Goal: Information Seeking & Learning: Learn about a topic

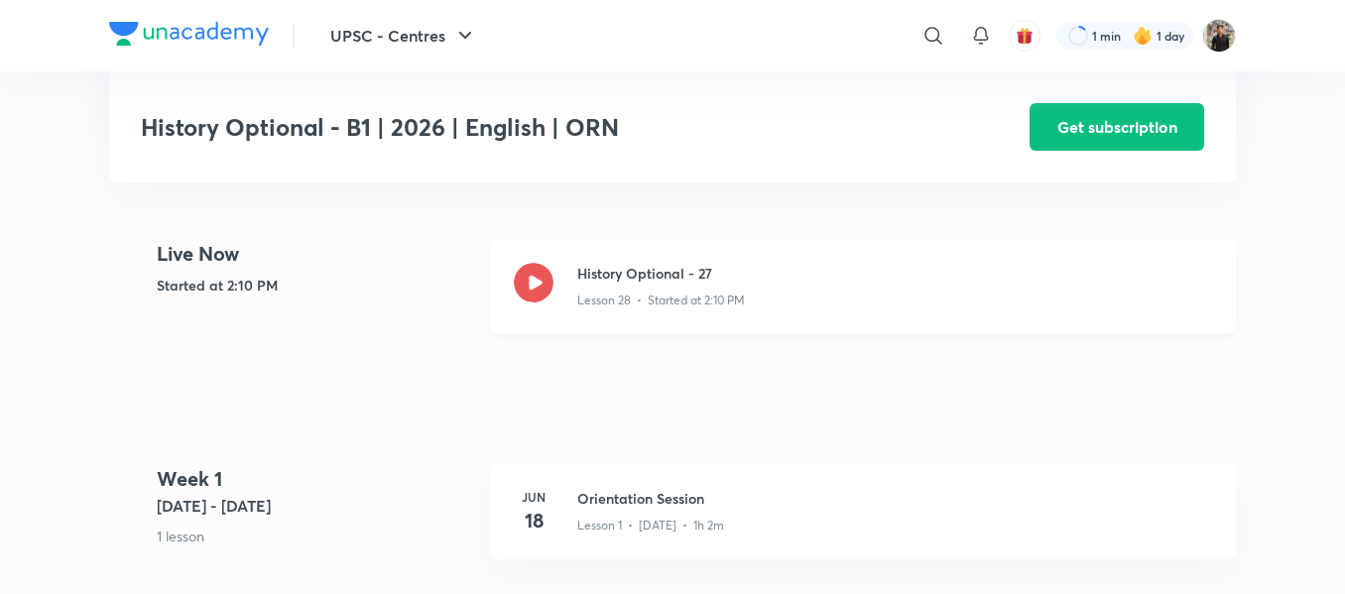
click at [538, 271] on icon at bounding box center [534, 283] width 40 height 40
